Goal: Check status: Check status

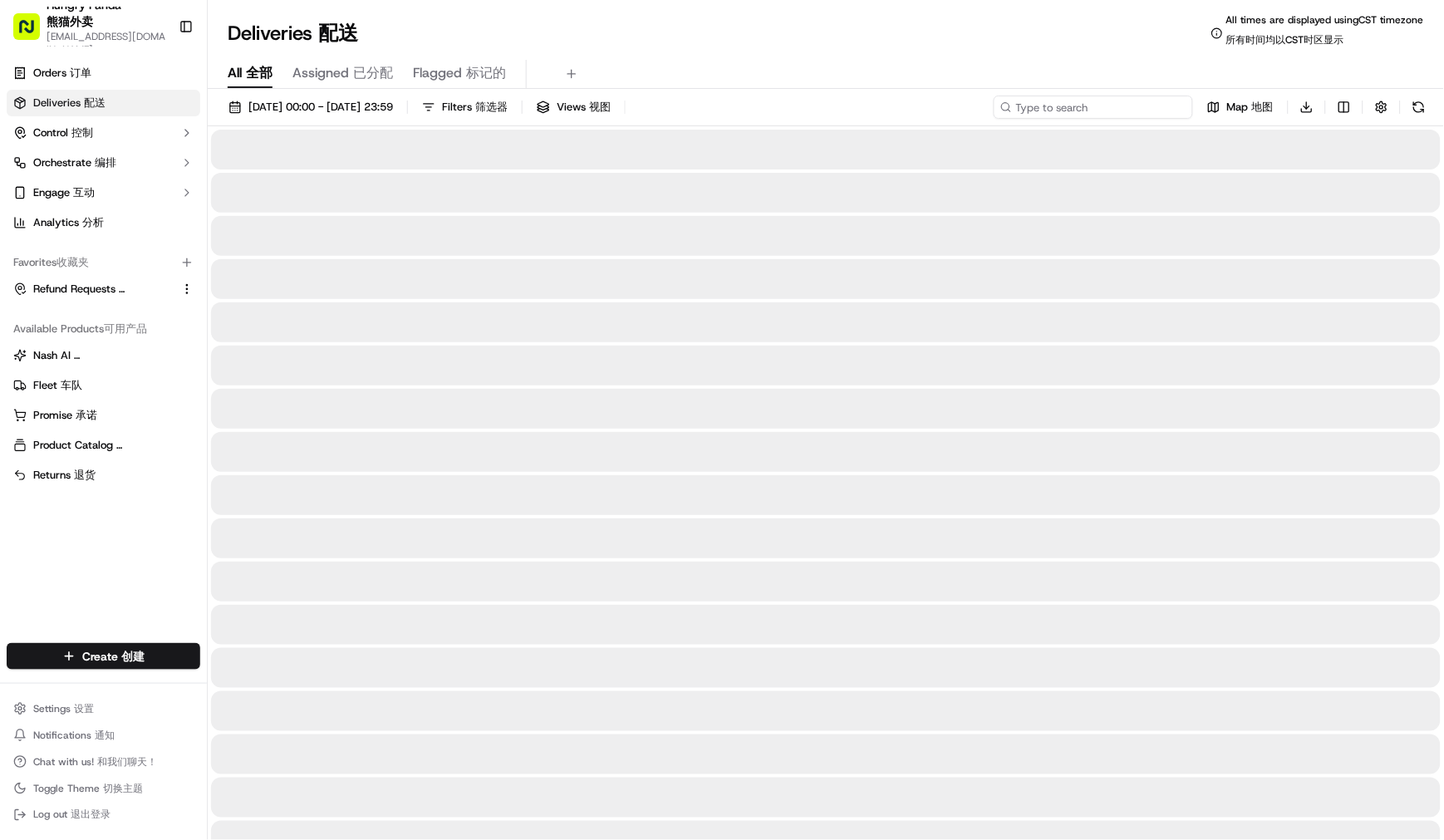
click at [1167, 110] on input at bounding box center [1094, 108] width 200 height 23
paste input "840710620865774995653"
type input "840710620865774995653"
click at [1003, 105] on div "[DATE] 00:00 - [DATE] 23:59 Filters Filters 筛选器 Views Views 视图 8407106208657749…" at bounding box center [826, 111] width 1237 height 31
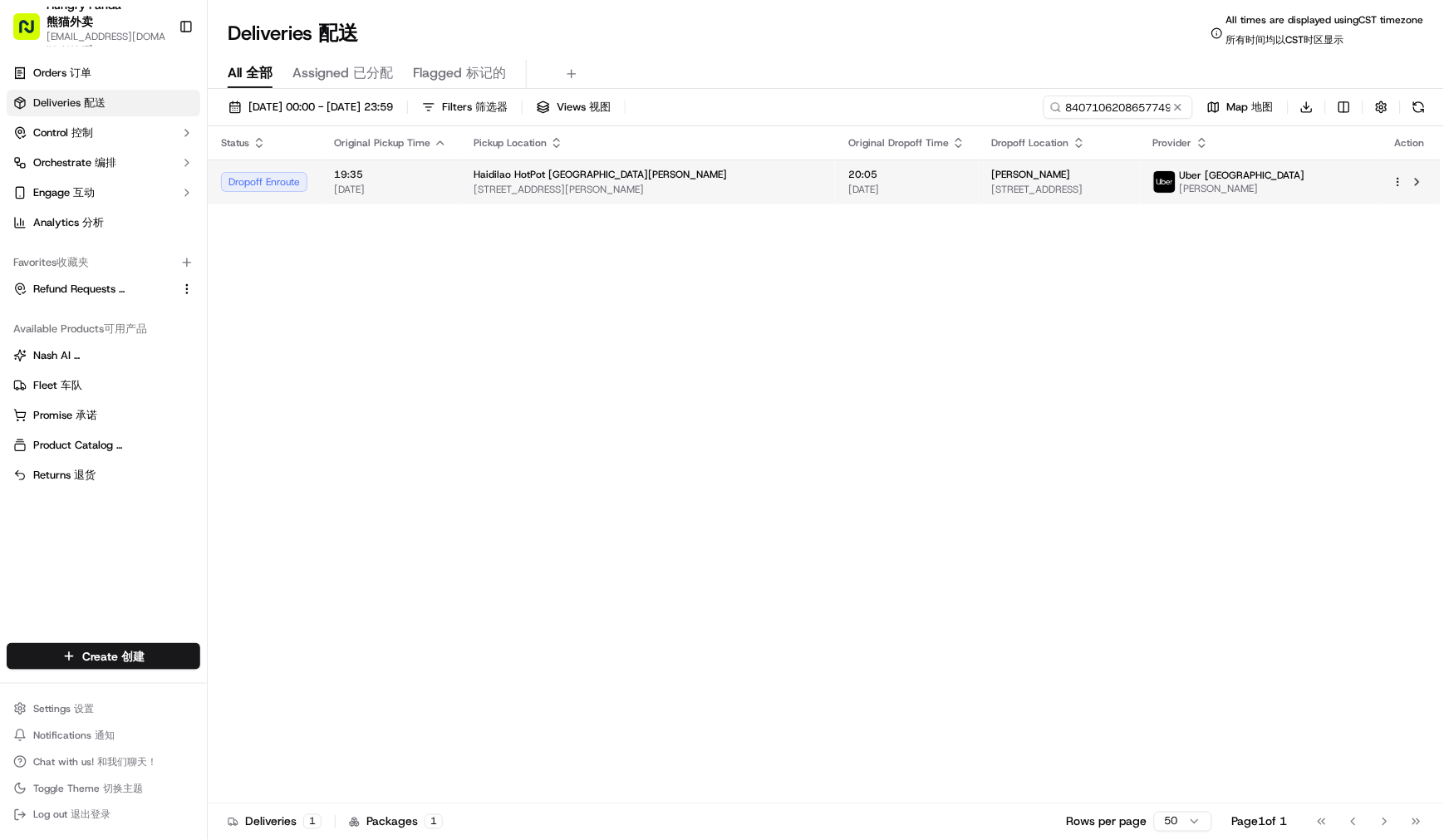
click at [566, 182] on span "[STREET_ADDRESS][PERSON_NAME]" at bounding box center [647, 189] width 349 height 13
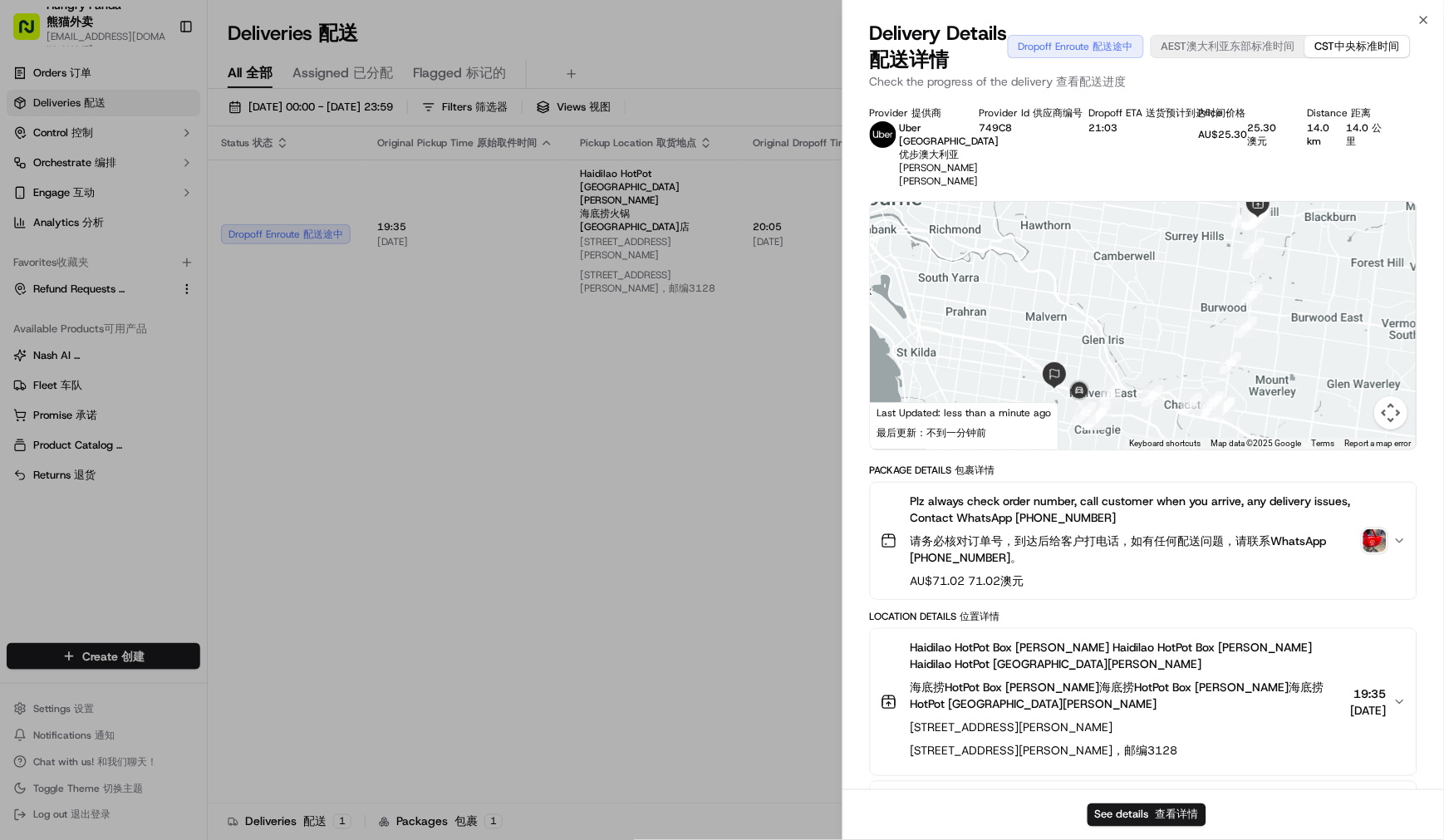
drag, startPoint x: 1127, startPoint y: 378, endPoint x: 1147, endPoint y: 348, distance: 36.1
click at [1147, 348] on div at bounding box center [1143, 325] width 546 height 248
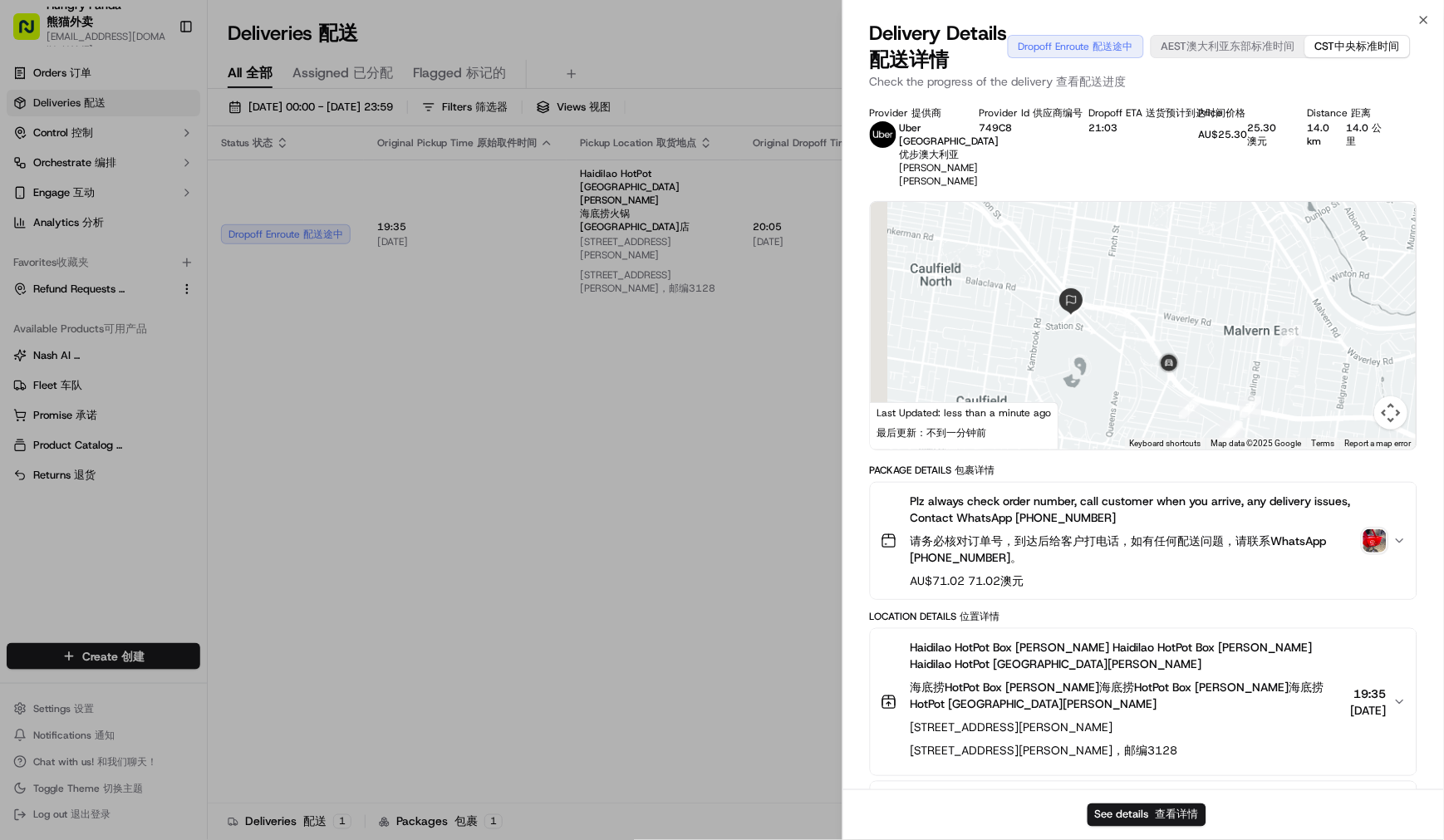
drag, startPoint x: 1042, startPoint y: 427, endPoint x: 1092, endPoint y: 384, distance: 65.9
click at [1092, 384] on div at bounding box center [1143, 325] width 546 height 248
click at [1216, 757] on font "[STREET_ADDRESS][PERSON_NAME]，邮编3128" at bounding box center [1128, 750] width 434 height 16
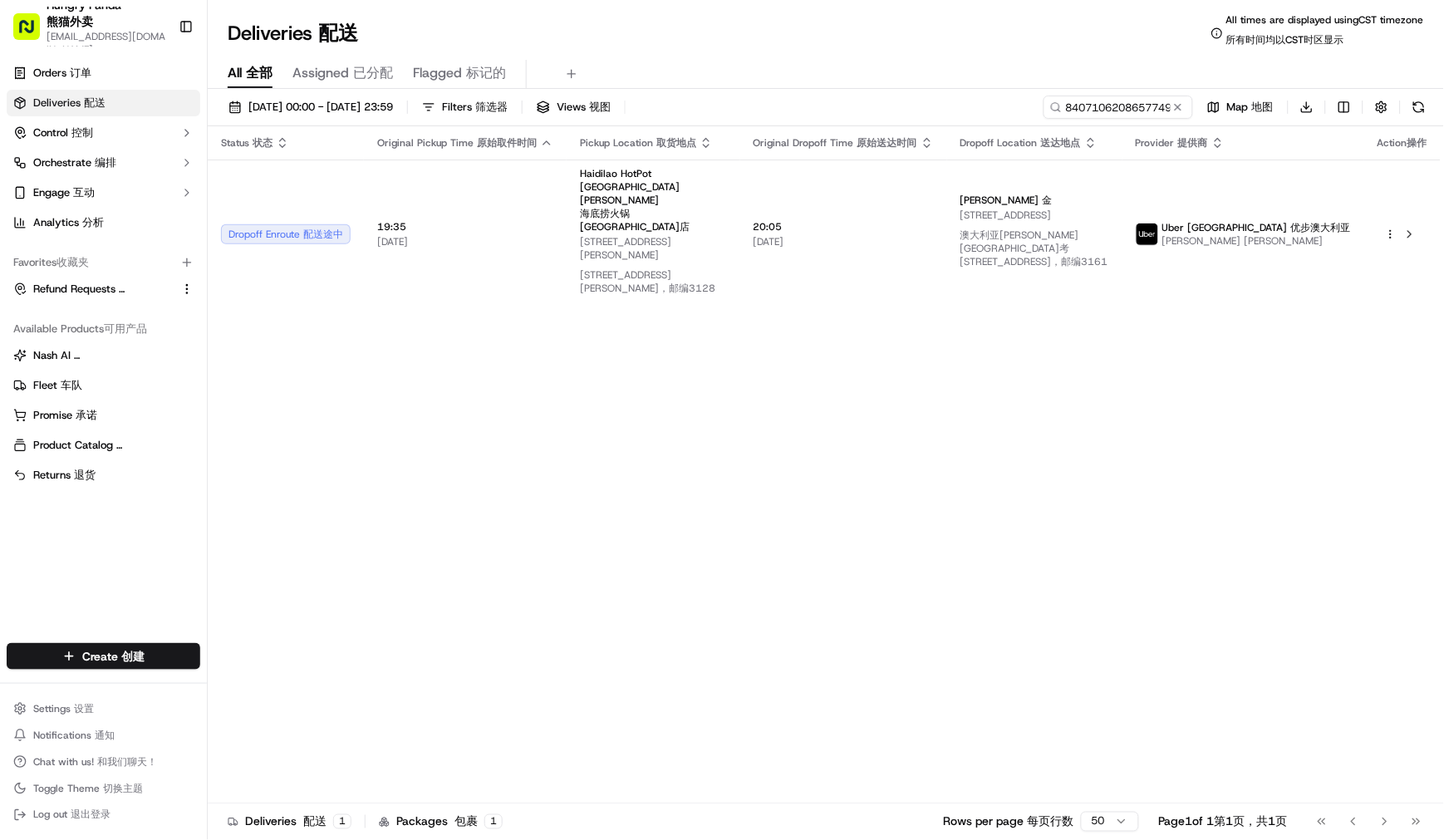
click at [1273, 377] on div "Status Status 状态 Original Pickup Time Original Pickup Time 原始取件时间 Pickup Locati…" at bounding box center [824, 471] width 1234 height 690
